Goal: Navigation & Orientation: Find specific page/section

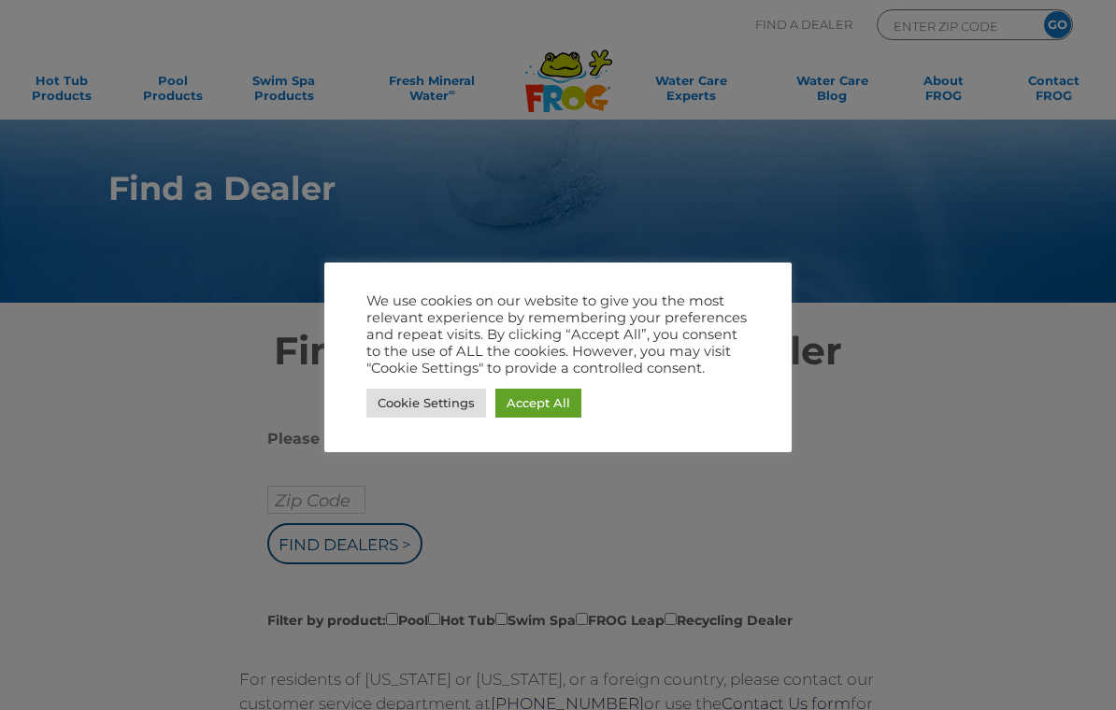
click at [553, 401] on link "Accept All" at bounding box center [538, 403] width 86 height 29
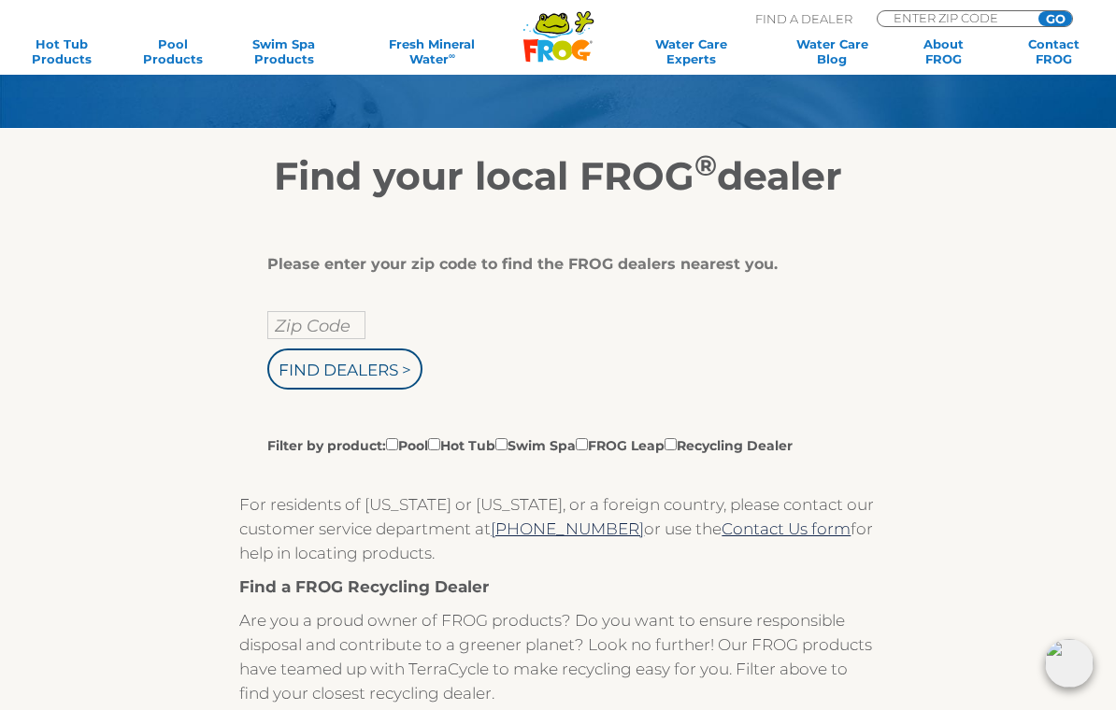
scroll to position [175, 0]
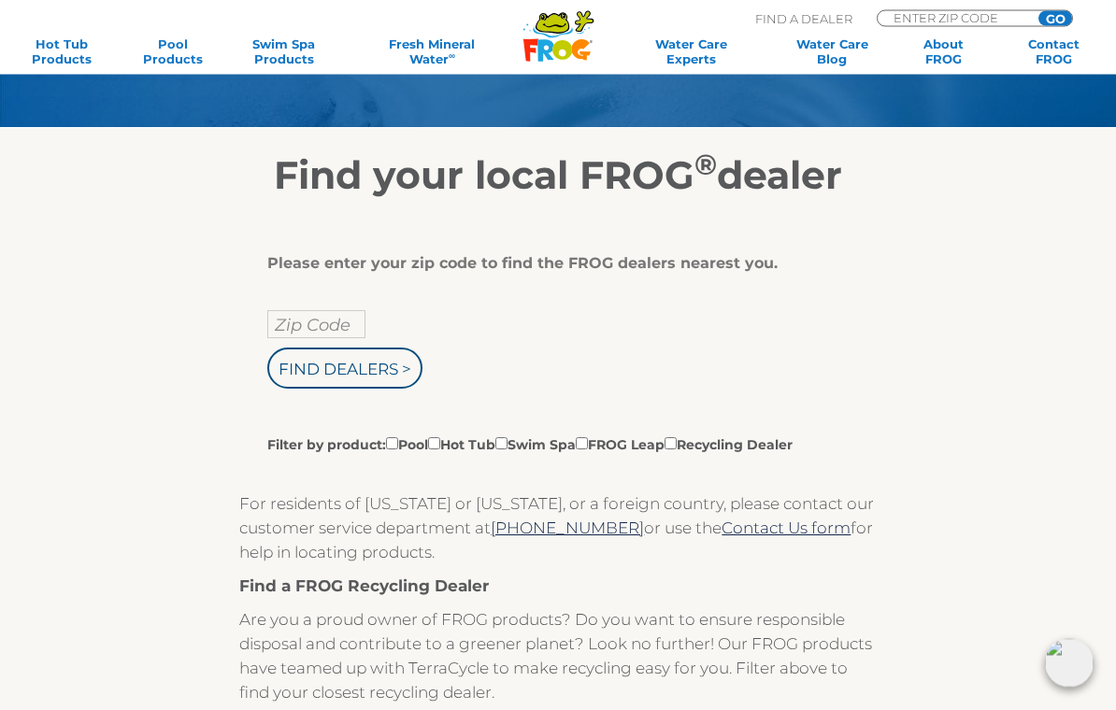
click at [304, 322] on input "Zip Code" at bounding box center [316, 325] width 98 height 28
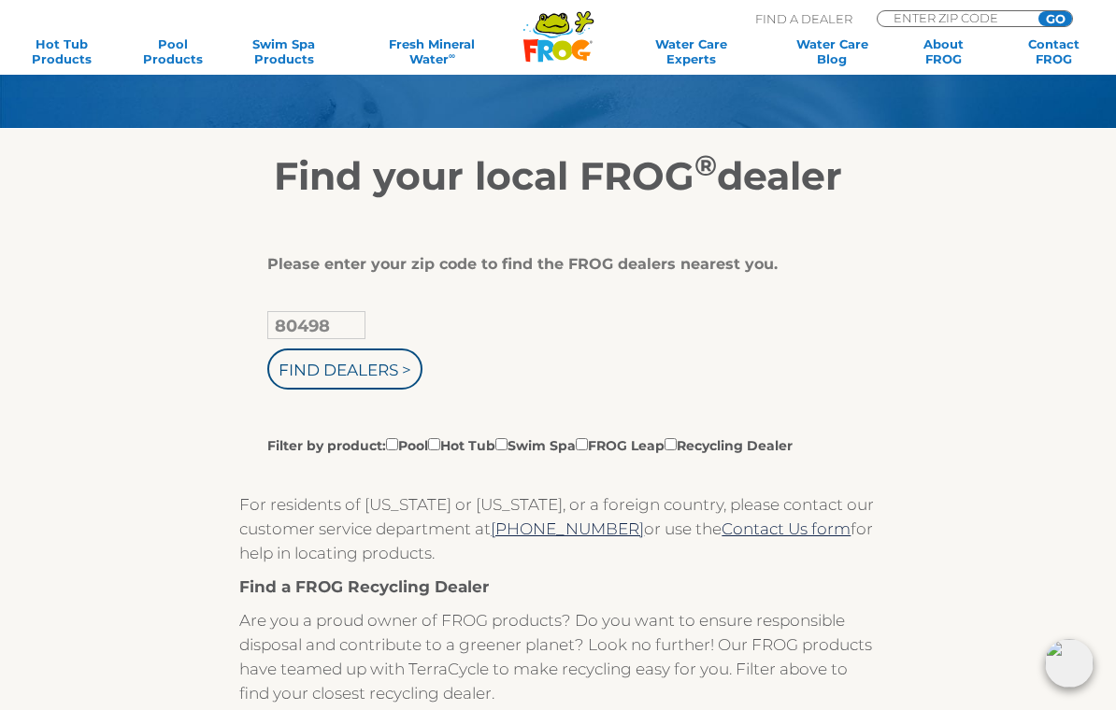
type input "80498"
click at [377, 381] on input "Find Dealers >" at bounding box center [344, 369] width 155 height 41
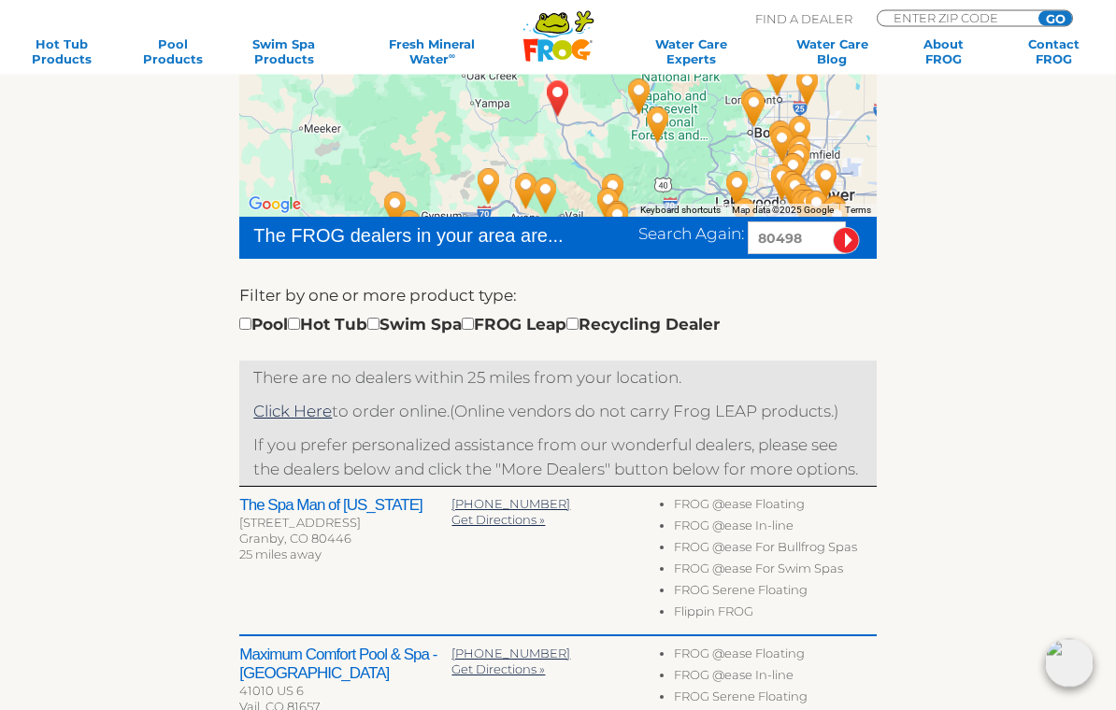
scroll to position [364, 0]
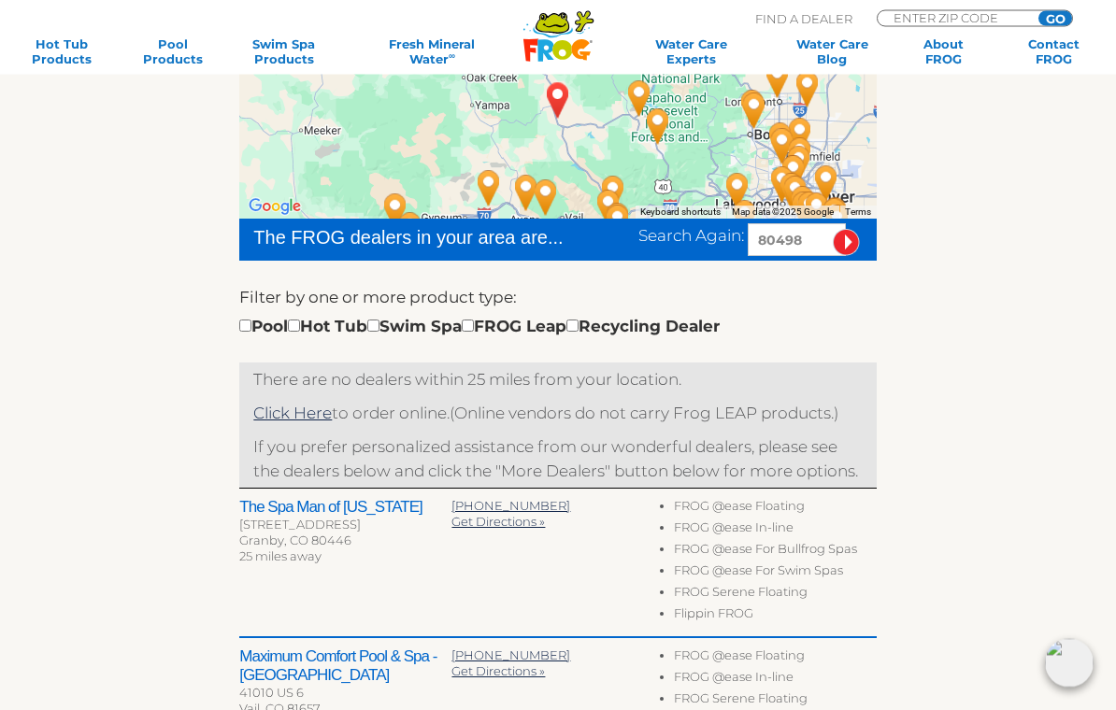
click at [300, 322] on input "checkbox" at bounding box center [294, 327] width 12 height 12
checkbox input "true"
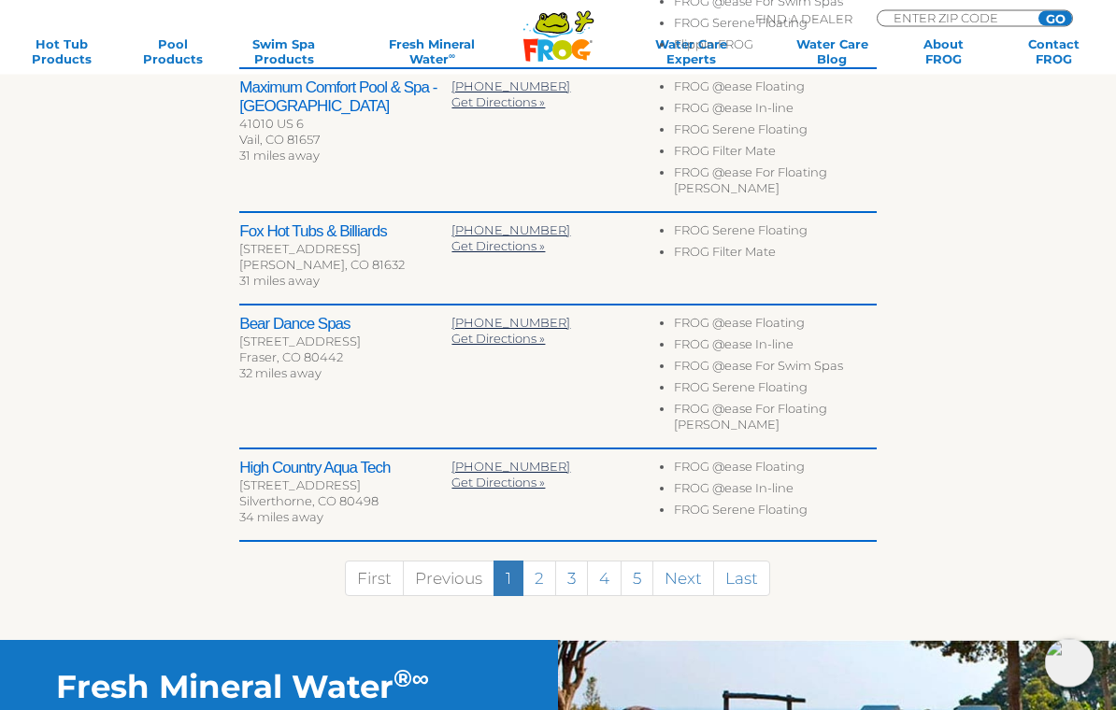
scroll to position [935, 0]
click at [545, 572] on link "2" at bounding box center [539, 579] width 34 height 36
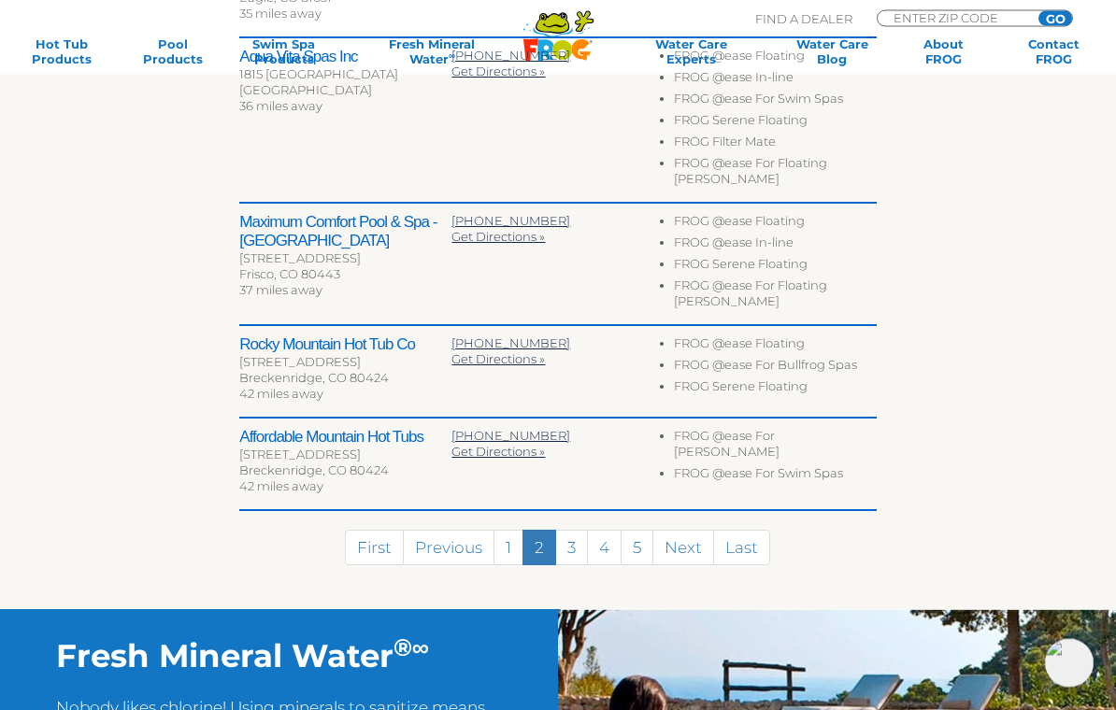
scroll to position [924, 0]
click at [587, 530] on link "4" at bounding box center [604, 548] width 35 height 36
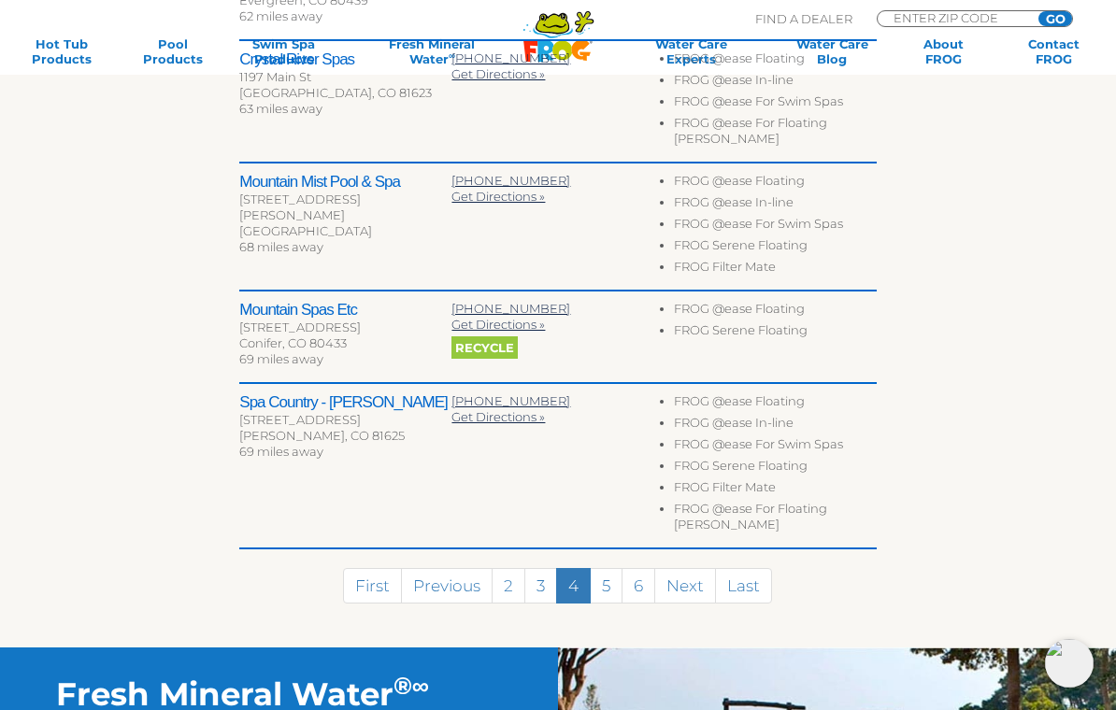
click at [549, 576] on link "3" at bounding box center [540, 586] width 33 height 36
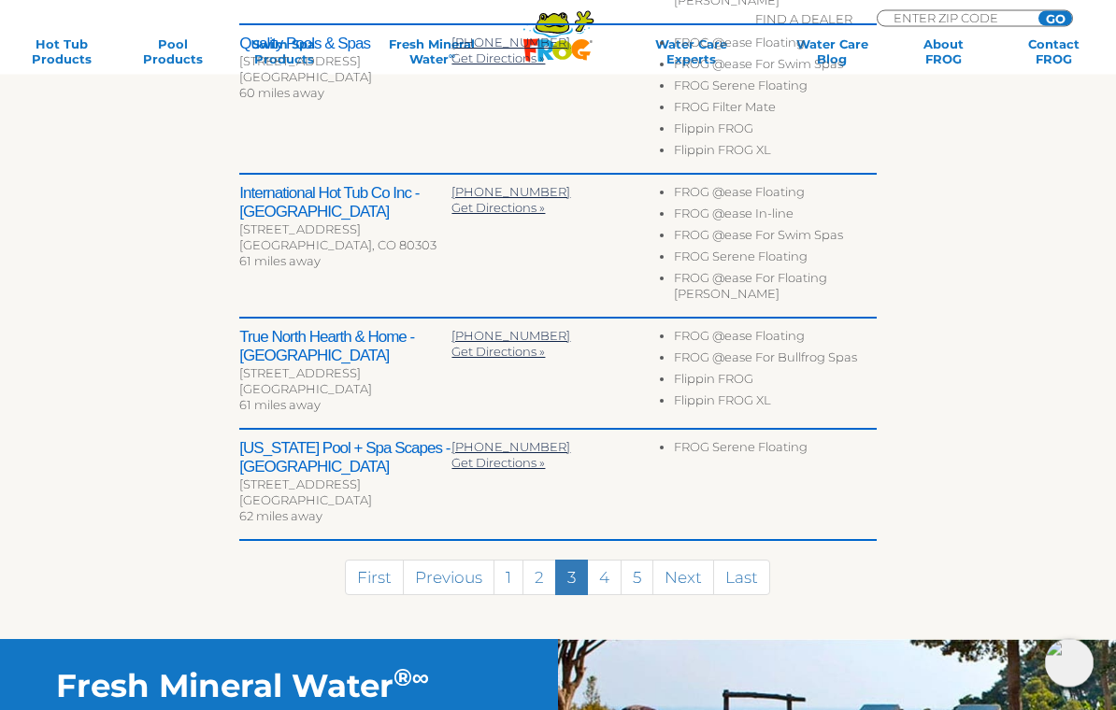
scroll to position [994, 0]
click at [603, 578] on link "4" at bounding box center [604, 578] width 35 height 36
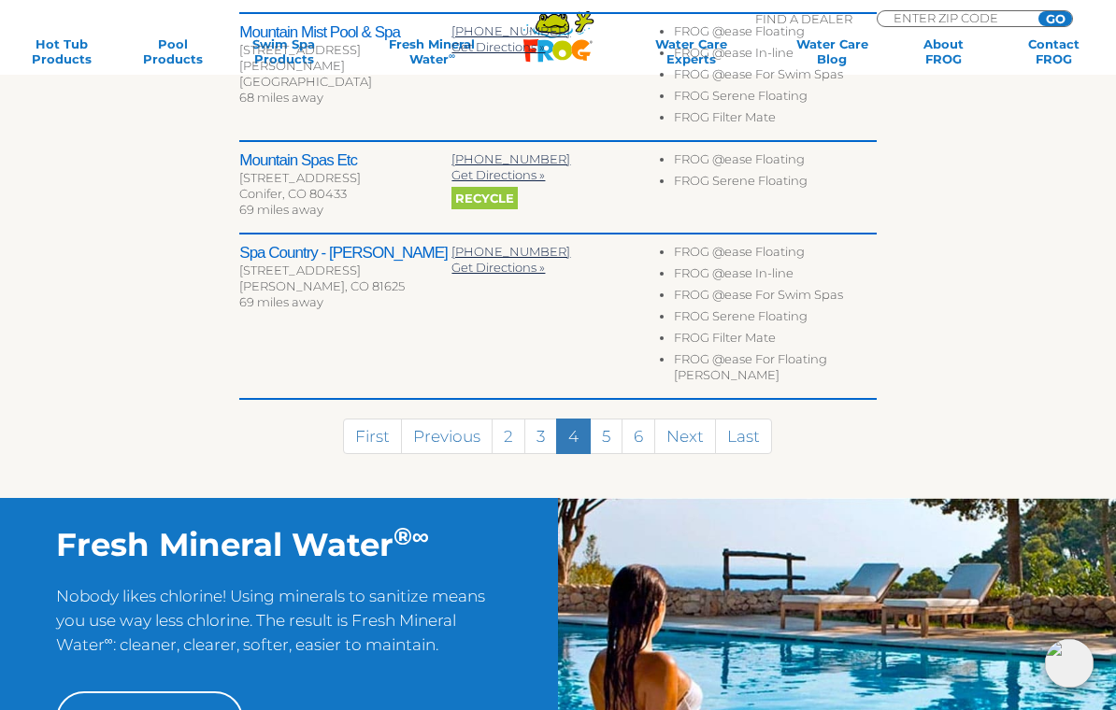
scroll to position [1073, 0]
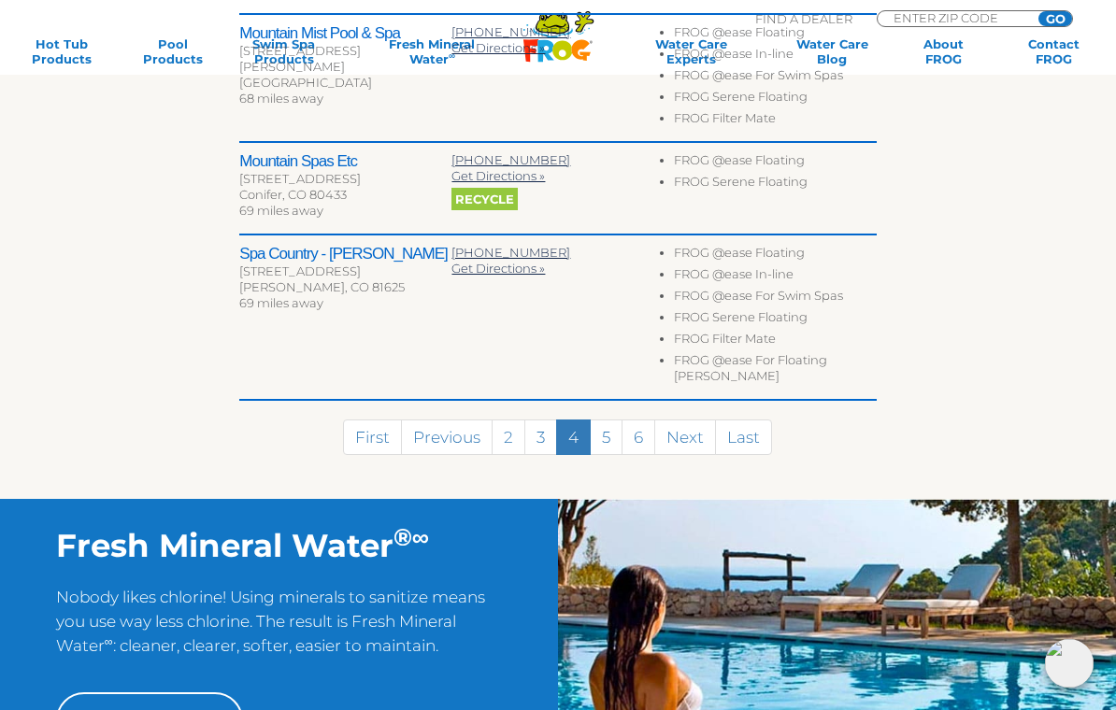
click at [623, 429] on link "6" at bounding box center [638, 438] width 34 height 36
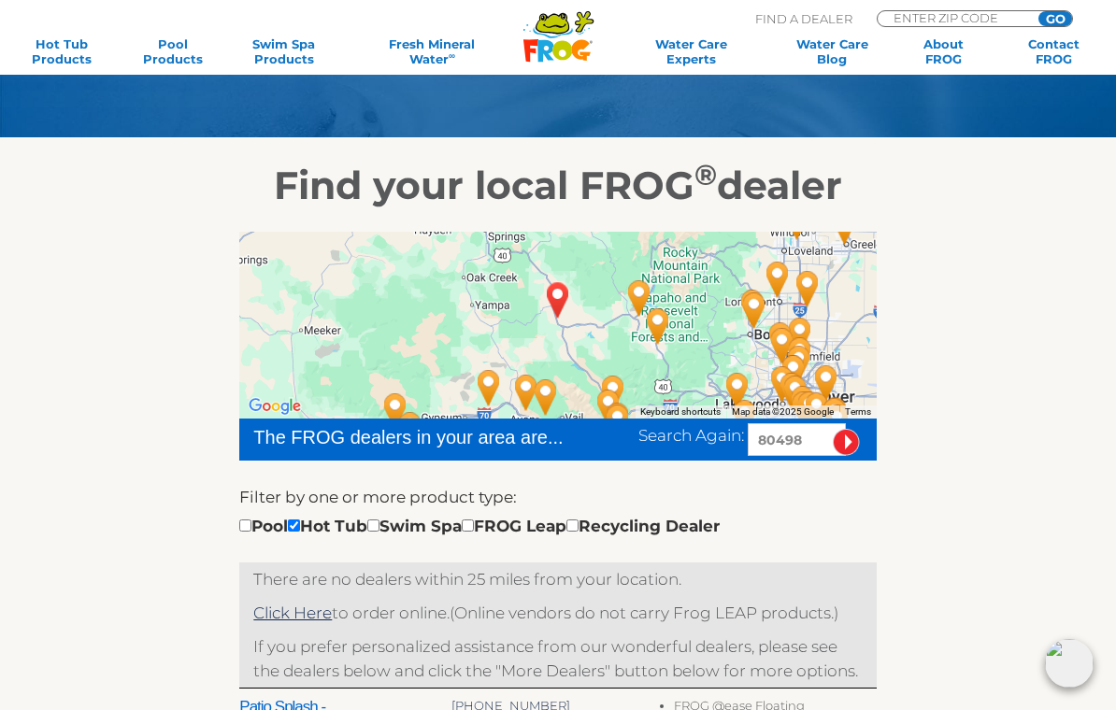
scroll to position [0, 0]
